Goal: Task Accomplishment & Management: Manage account settings

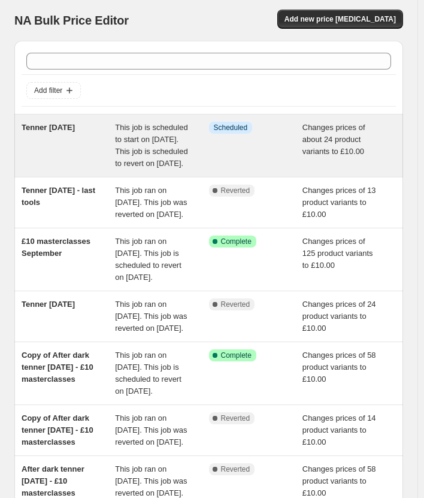
click at [78, 155] on div "Tenner [DATE]" at bounding box center [68, 146] width 93 height 48
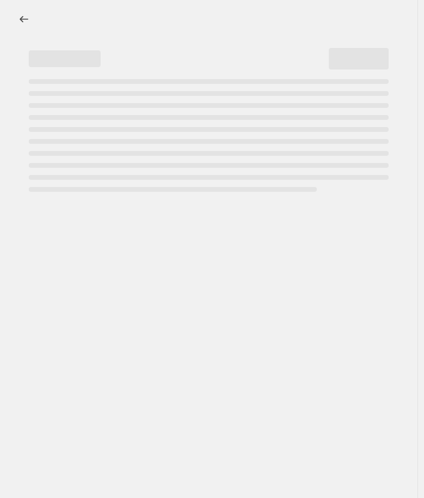
select select "no_change"
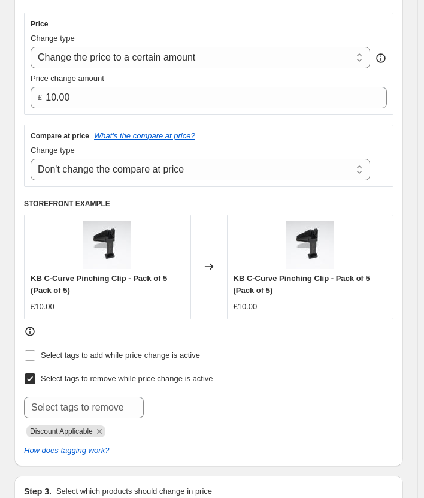
scroll to position [359, 0]
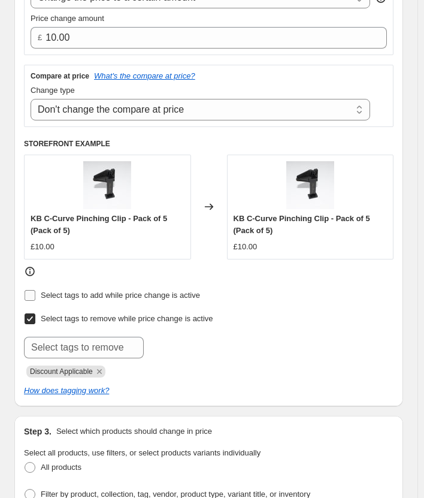
click at [110, 299] on span "Select tags to add while price change is active" at bounding box center [120, 294] width 159 height 9
click at [35, 301] on input "Select tags to add while price change is active" at bounding box center [30, 295] width 11 height 11
checkbox input "true"
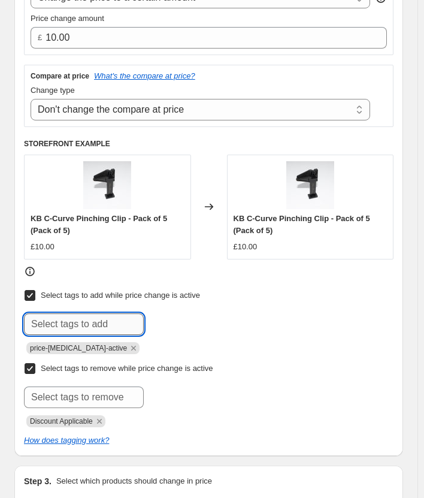
click at [101, 335] on input "text" at bounding box center [84, 324] width 120 height 22
type input "Tenner [DATE]"
click at [192, 327] on span "Tenner Tuesd..." at bounding box center [196, 323] width 52 height 8
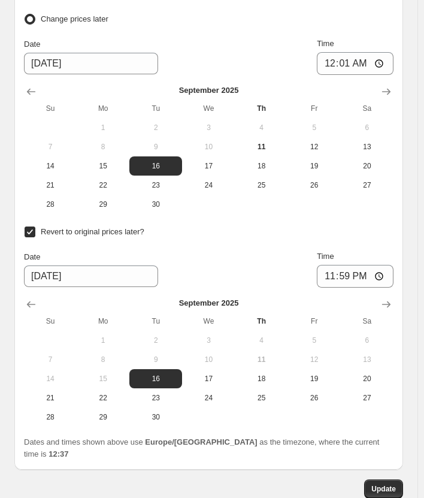
scroll to position [1632, 0]
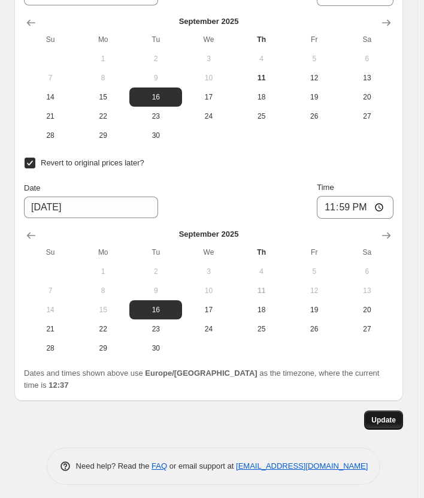
click at [396, 419] on span "Update" at bounding box center [383, 420] width 25 height 10
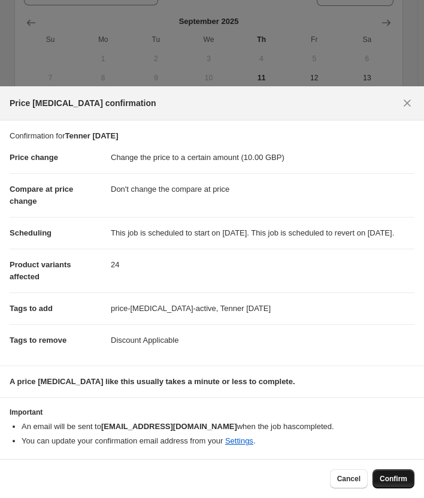
click at [401, 478] on span "Confirm" at bounding box center [394, 479] width 28 height 10
